Goal: Information Seeking & Learning: Learn about a topic

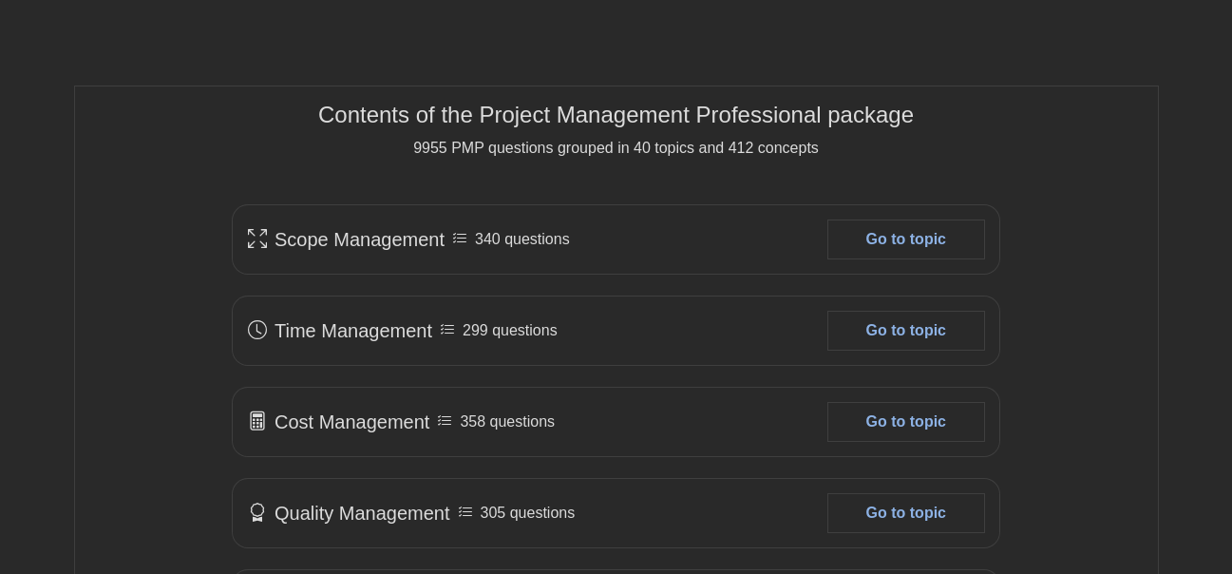
scroll to position [1045, 0]
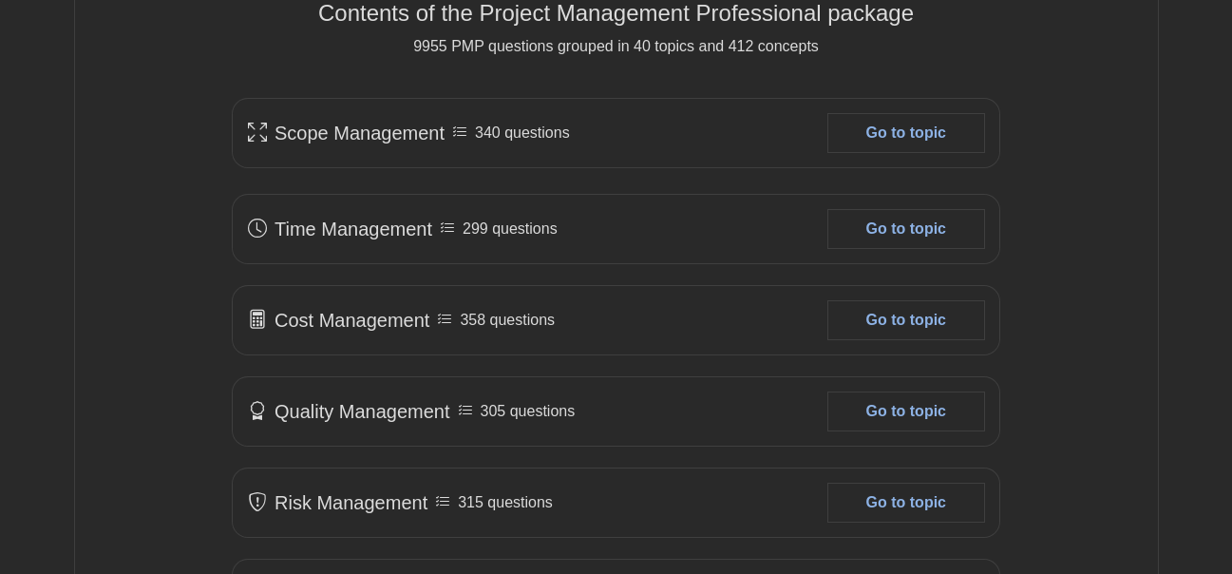
click at [885, 142] on link "Go to topic" at bounding box center [906, 133] width 156 height 38
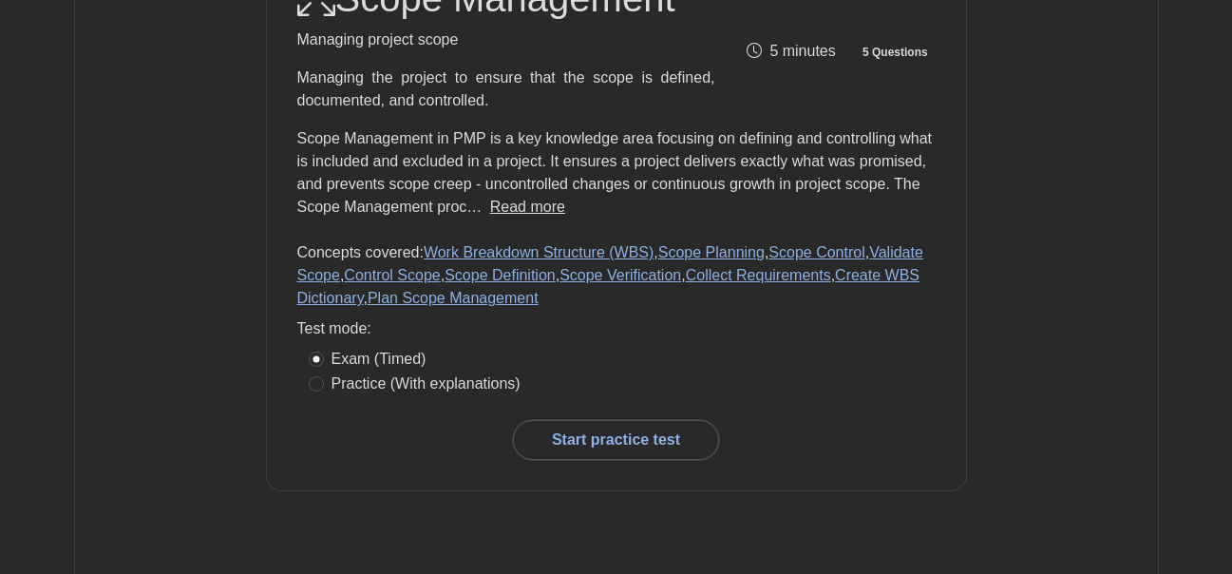
scroll to position [95, 0]
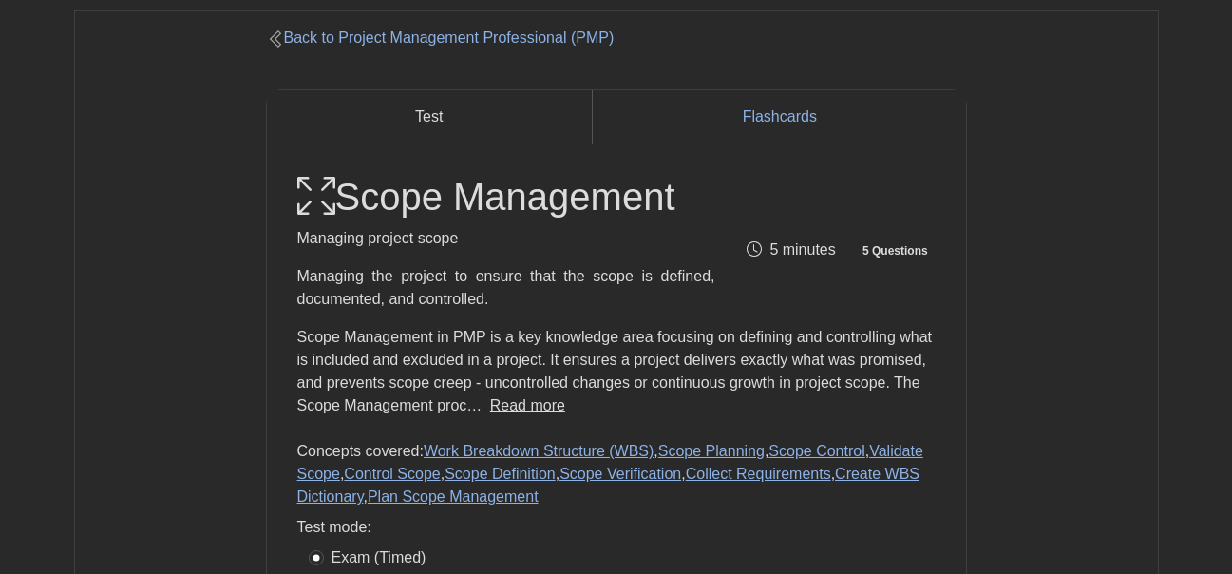
click at [693, 314] on div "Scope Management Managing project scope Managing the project to ensure that the…" at bounding box center [616, 345] width 638 height 342
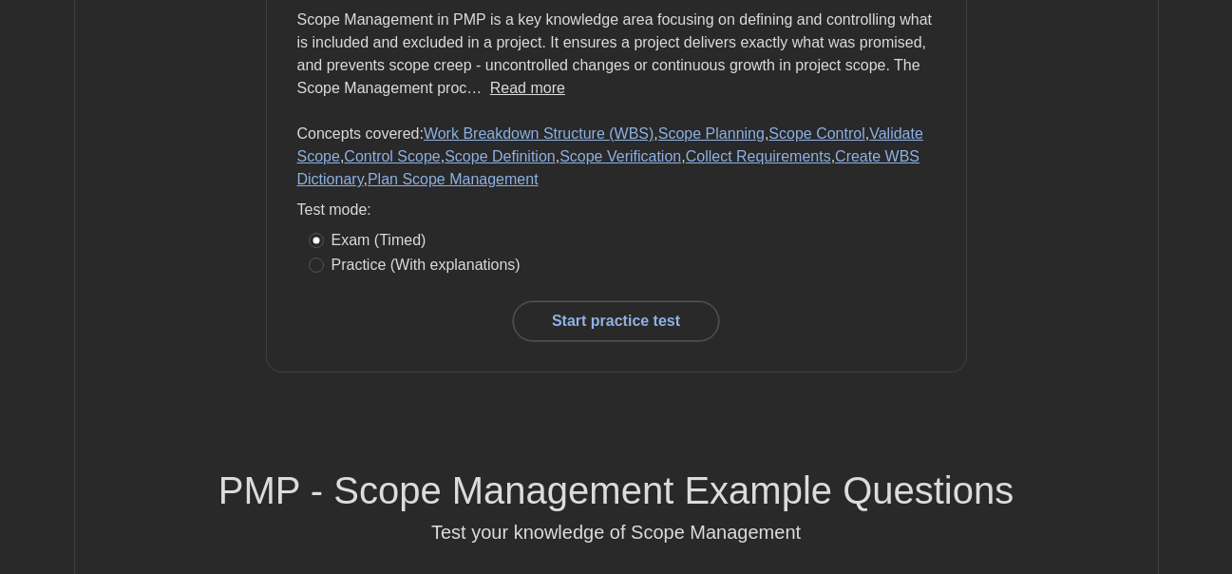
scroll to position [380, 0]
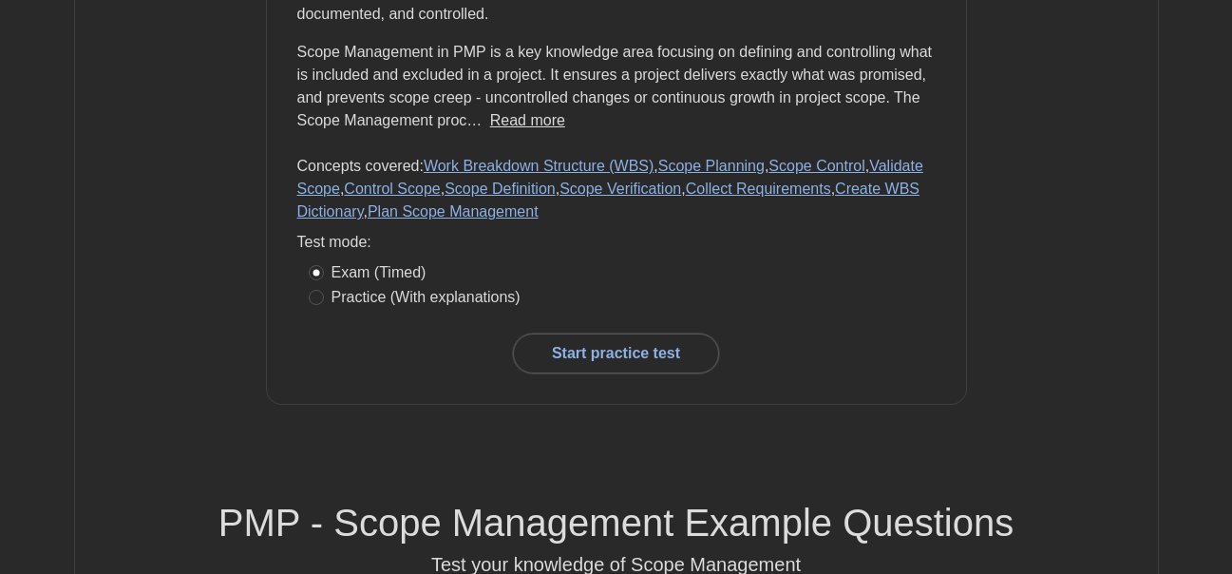
click at [569, 356] on link "Start practice test" at bounding box center [616, 353] width 206 height 40
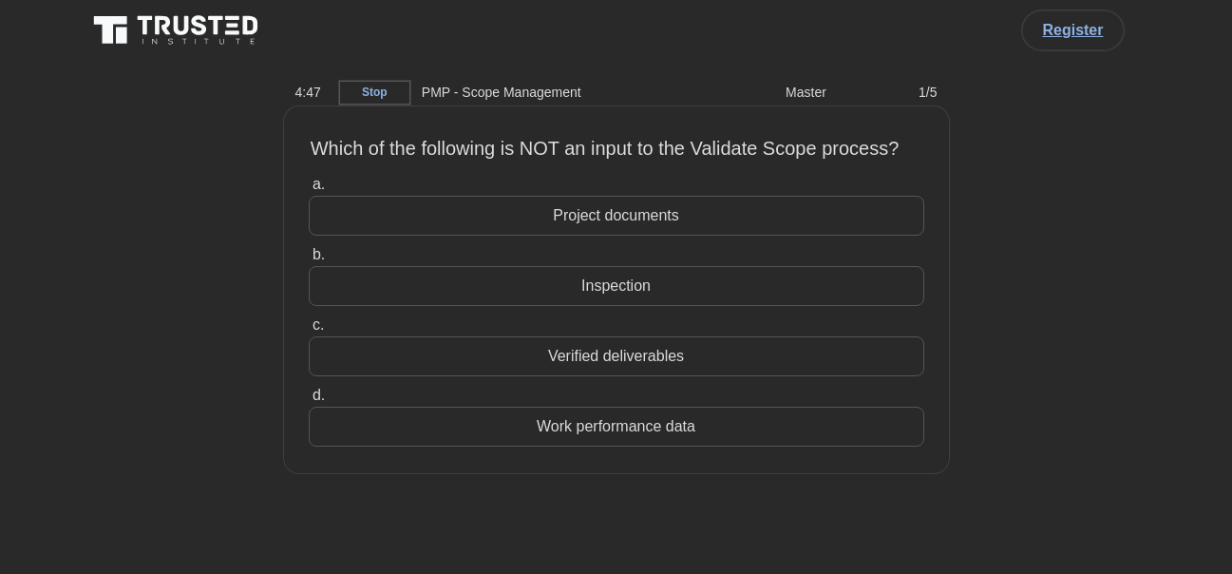
click at [641, 446] on div "Work performance data" at bounding box center [616, 426] width 615 height 40
click at [309, 402] on input "d. Work performance data" at bounding box center [309, 395] width 0 height 12
